Goal: Information Seeking & Learning: Check status

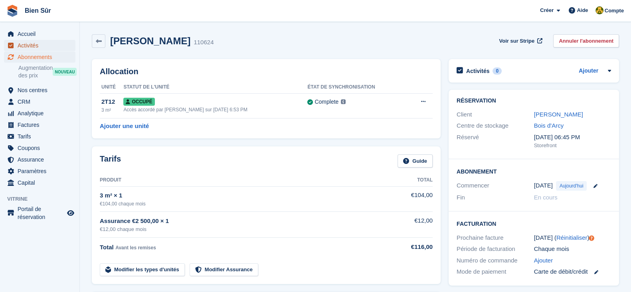
click at [37, 46] on span "Activités" at bounding box center [42, 45] width 48 height 11
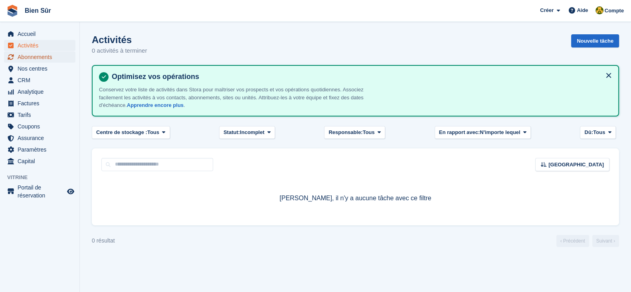
click at [37, 61] on span "Abonnements" at bounding box center [42, 57] width 48 height 11
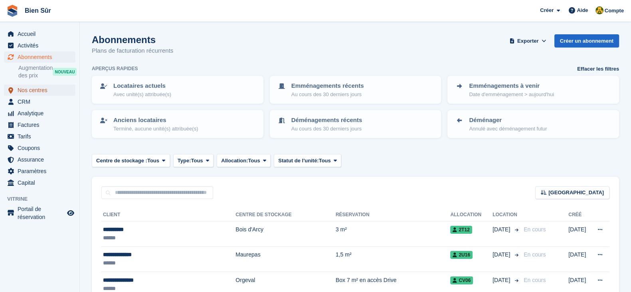
click at [38, 91] on span "Nos centres" at bounding box center [42, 90] width 48 height 11
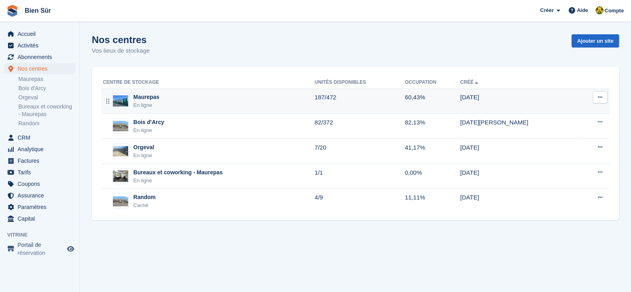
click at [146, 104] on div "En ligne" at bounding box center [146, 105] width 26 height 8
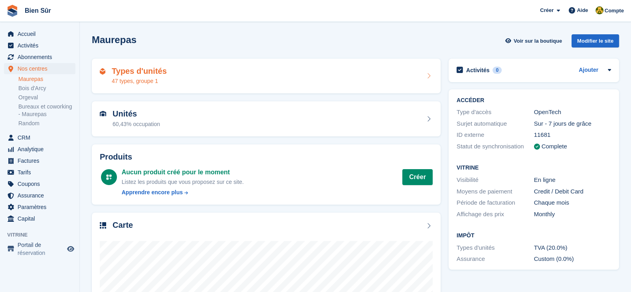
click at [146, 75] on h2 "Types d'unités" at bounding box center [139, 71] width 55 height 9
click at [132, 74] on h2 "Types d'unités" at bounding box center [139, 71] width 55 height 9
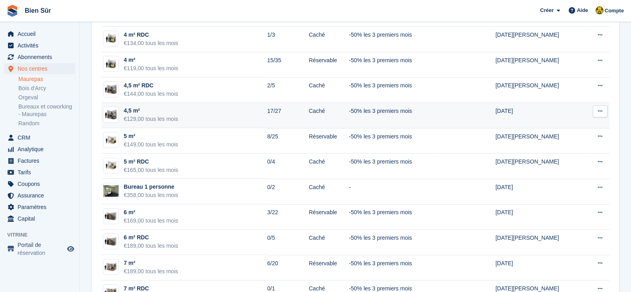
scroll to position [399, 0]
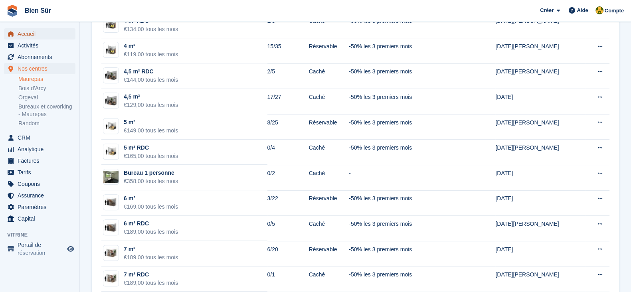
click at [50, 32] on span "Accueil" at bounding box center [42, 33] width 48 height 11
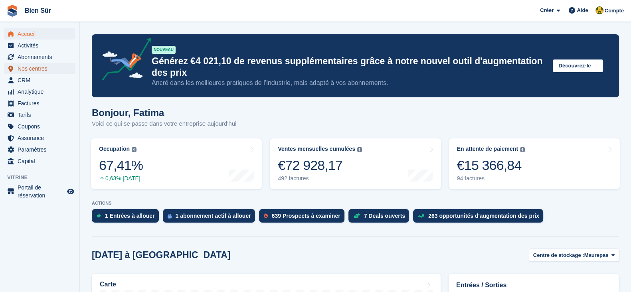
click at [34, 69] on span "Nos centres" at bounding box center [42, 68] width 48 height 11
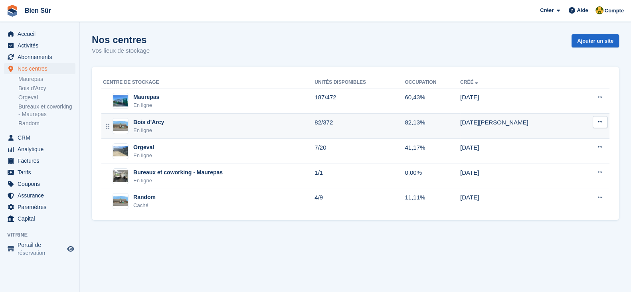
click at [167, 121] on div "Bois d'Arcy En ligne" at bounding box center [209, 126] width 212 height 16
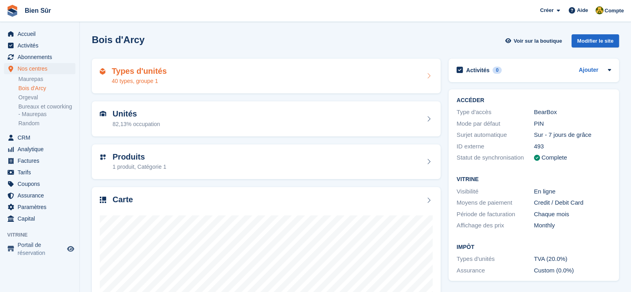
click at [154, 73] on h2 "Types d'unités" at bounding box center [139, 71] width 55 height 9
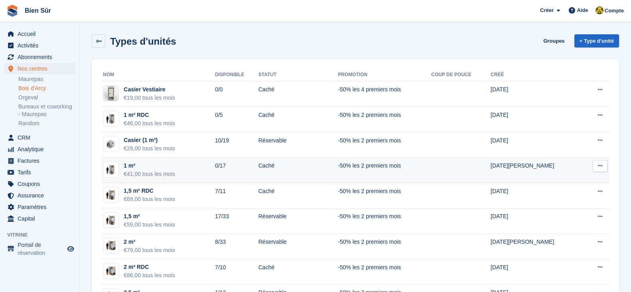
scroll to position [50, 0]
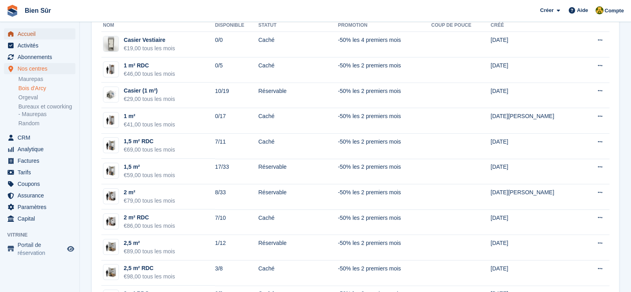
click at [34, 35] on span "Accueil" at bounding box center [42, 33] width 48 height 11
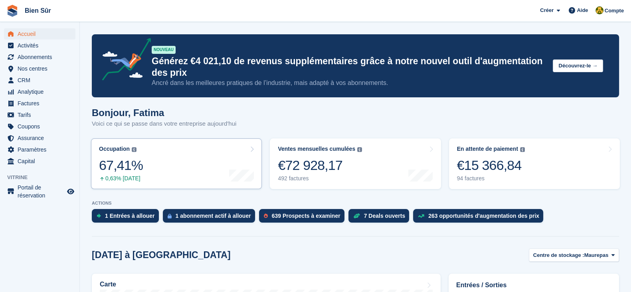
click at [196, 160] on link "Occupation Pourcentage de toutes les unités actuellement attribuées en termes d…" at bounding box center [176, 164] width 171 height 51
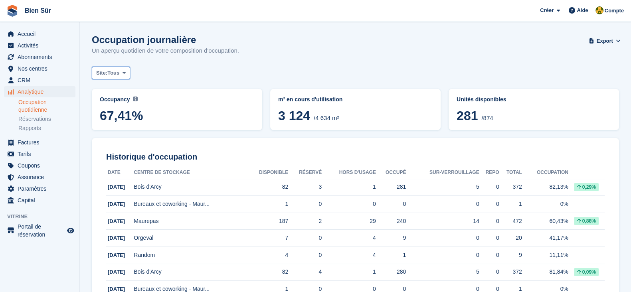
click at [109, 73] on span "Tous" at bounding box center [113, 73] width 12 height 8
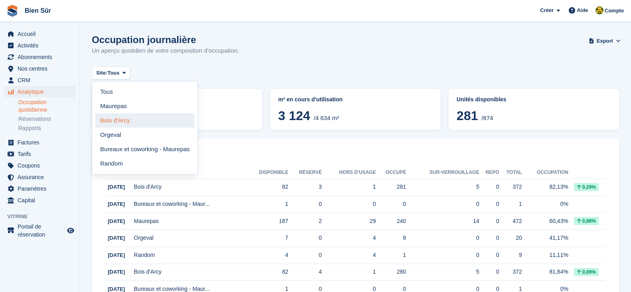
click at [127, 118] on link "Bois d'Arcy" at bounding box center [144, 120] width 99 height 14
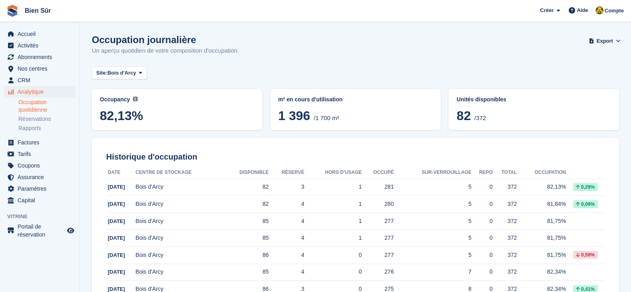
click at [125, 79] on button "Site: Bois d'Arcy" at bounding box center [119, 73] width 55 height 13
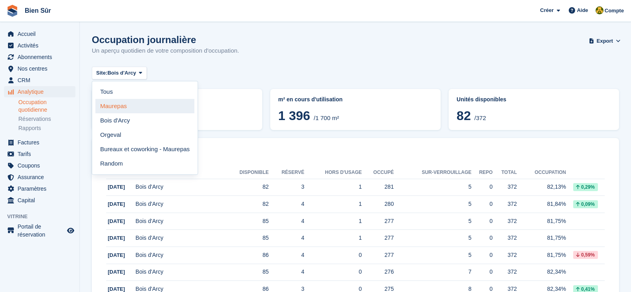
click at [142, 106] on link "Maurepas" at bounding box center [144, 106] width 99 height 14
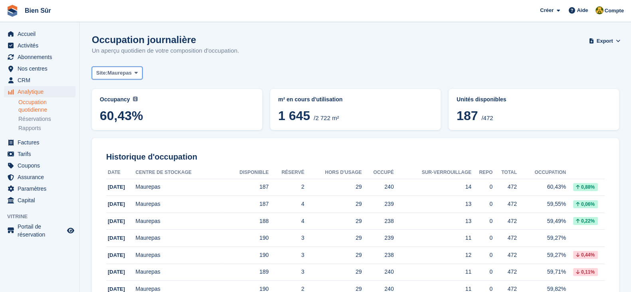
click at [122, 73] on span "Maurepas" at bounding box center [119, 73] width 24 height 8
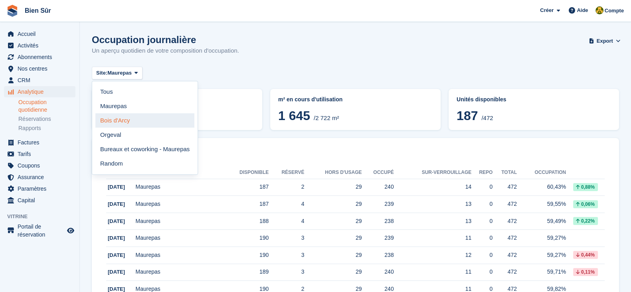
click at [128, 117] on link "Bois d'Arcy" at bounding box center [144, 120] width 99 height 14
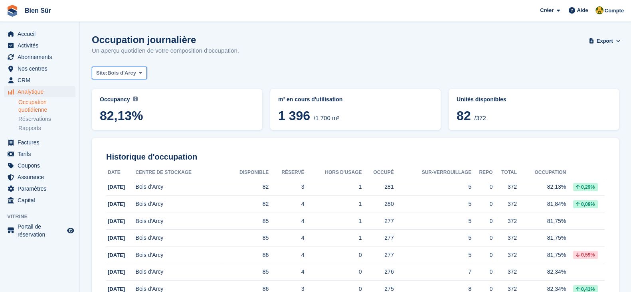
click at [112, 77] on span "Bois d'Arcy" at bounding box center [121, 73] width 29 height 8
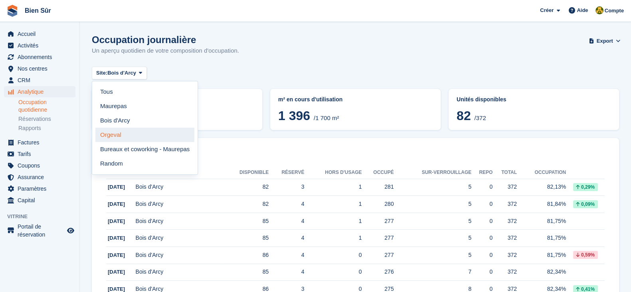
click at [140, 135] on link "Orgeval" at bounding box center [144, 135] width 99 height 14
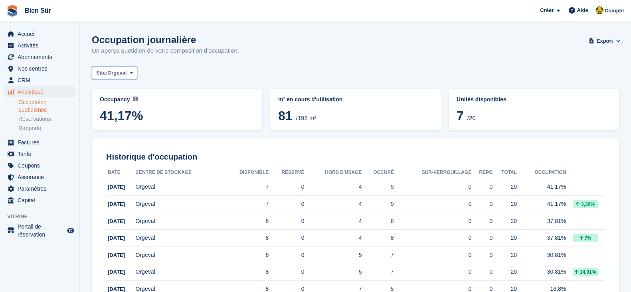
click at [116, 73] on span "Orgeval" at bounding box center [116, 73] width 19 height 8
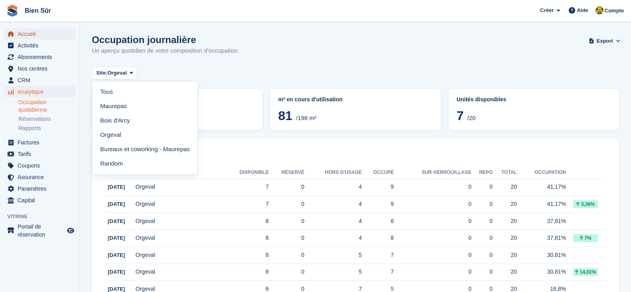
click at [47, 38] on span "Accueil" at bounding box center [42, 33] width 48 height 11
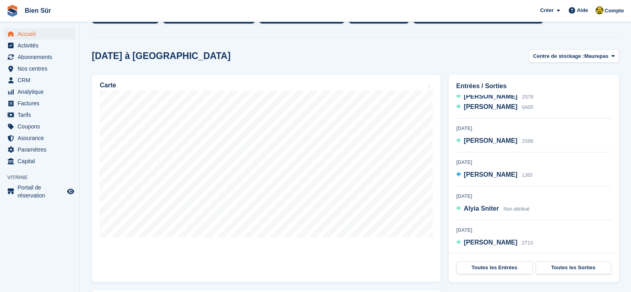
scroll to position [250, 0]
